Goal: Information Seeking & Learning: Learn about a topic

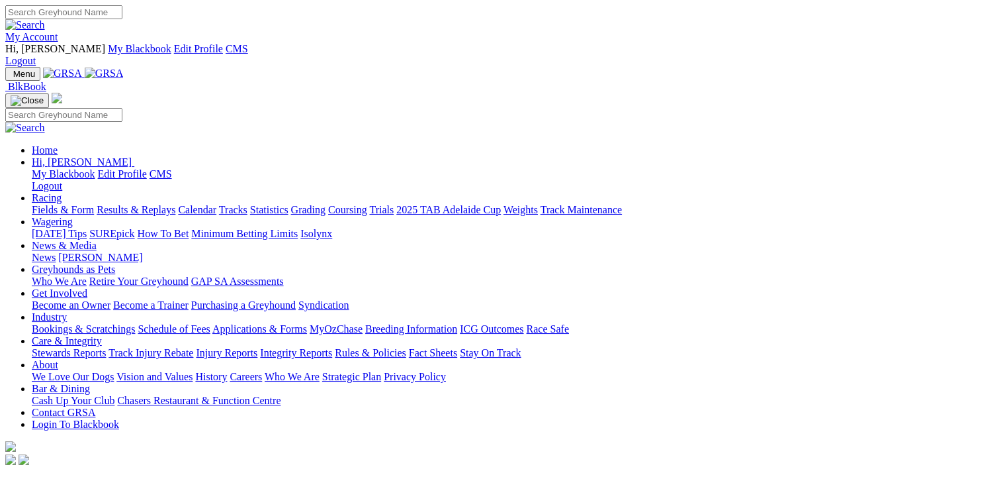
click at [50, 204] on link "Fields & Form" at bounding box center [63, 209] width 62 height 11
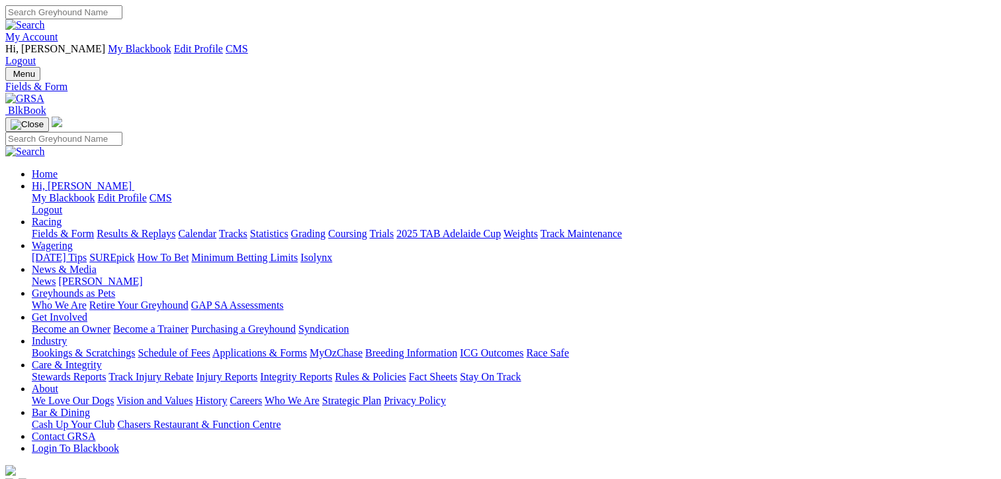
select select "[GEOGRAPHIC_DATA]"
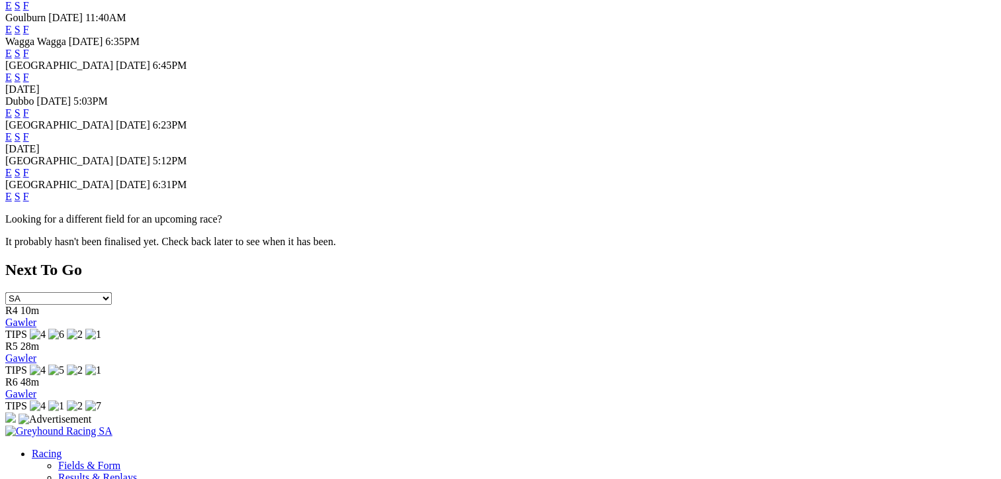
scroll to position [794, 0]
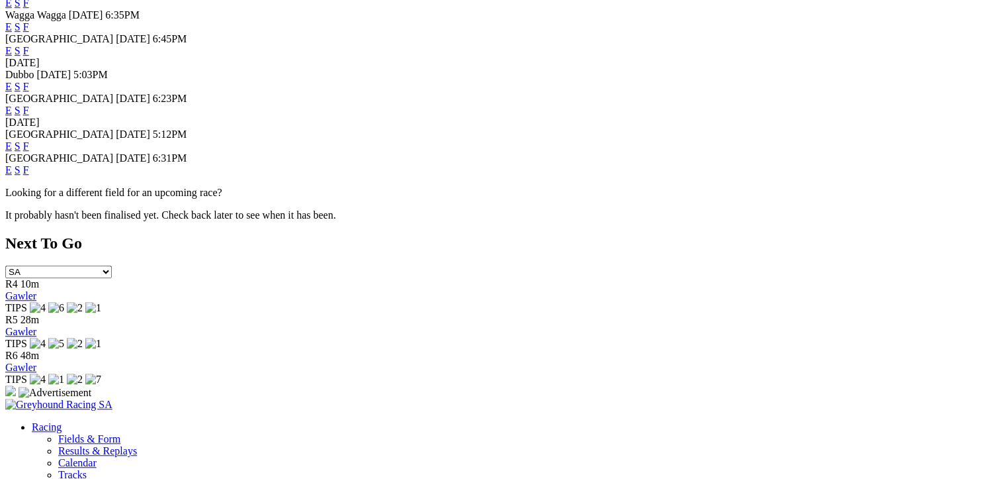
click at [29, 175] on link "F" at bounding box center [26, 169] width 6 height 11
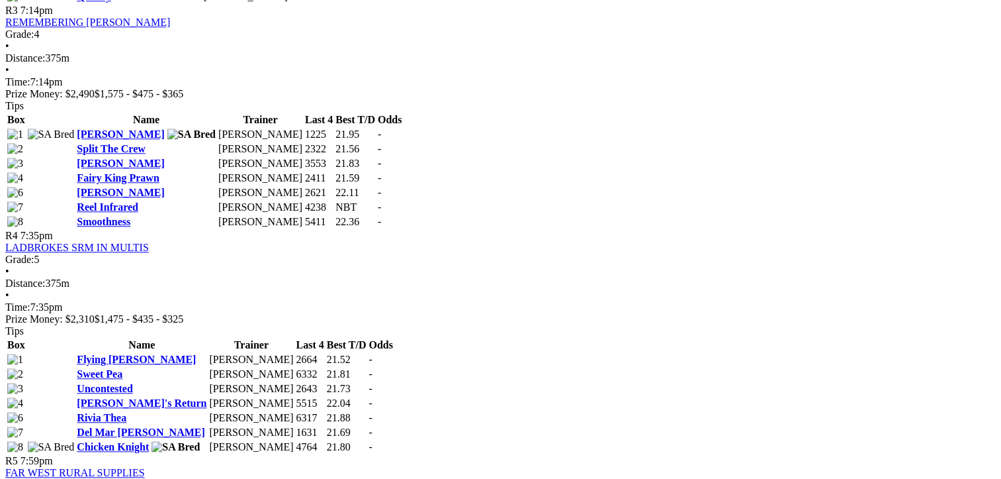
scroll to position [1258, 0]
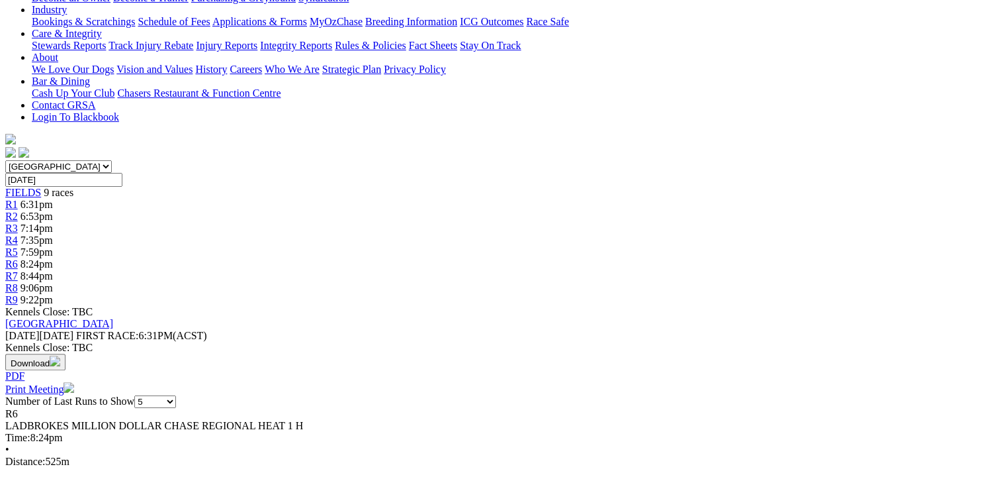
scroll to position [66, 0]
